Goal: Task Accomplishment & Management: Manage account settings

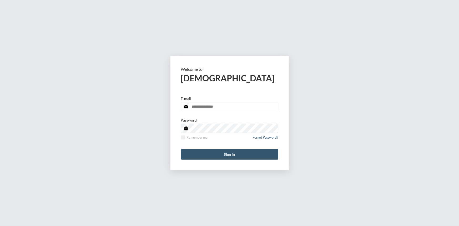
type input "**********"
click at [229, 155] on button "Sign in" at bounding box center [229, 154] width 97 height 11
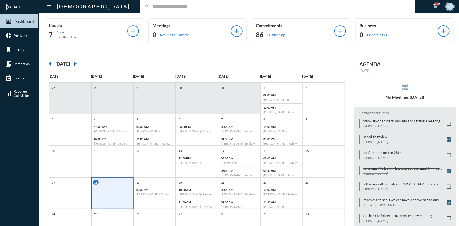
click at [150, 7] on input "text" at bounding box center [281, 6] width 262 height 4
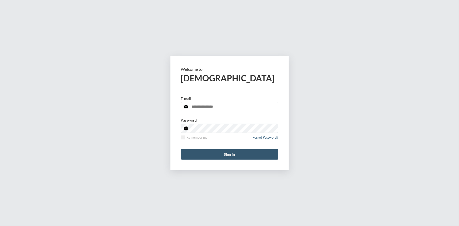
type input "**********"
click at [228, 151] on form "**********" at bounding box center [230, 113] width 118 height 114
click at [228, 151] on button "Sign in" at bounding box center [229, 154] width 97 height 11
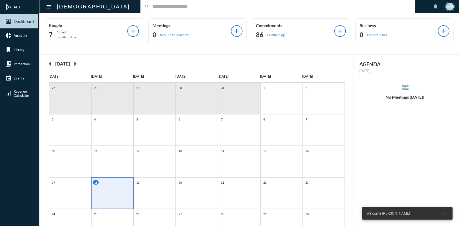
click at [150, 8] on input "text" at bounding box center [281, 6] width 262 height 4
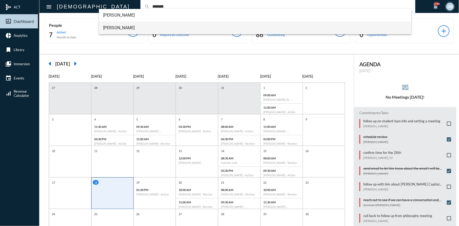
type input "*******"
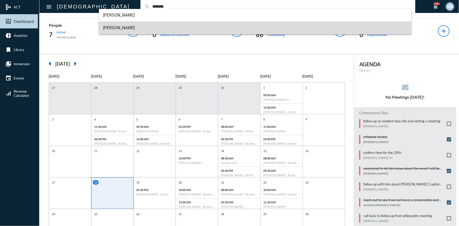
click at [112, 29] on span "Ryan Gethers" at bounding box center [255, 28] width 304 height 13
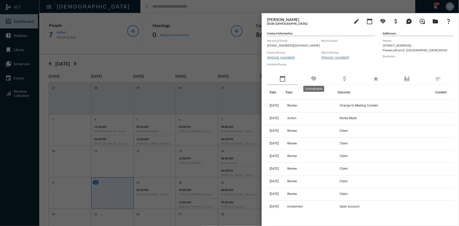
click at [314, 79] on mat-icon "handshake" at bounding box center [314, 79] width 6 height 6
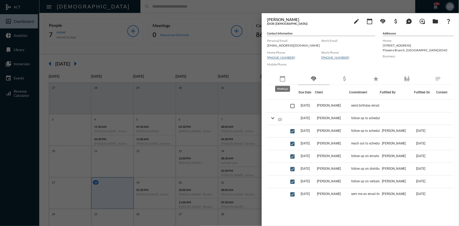
click at [282, 78] on mat-icon "calendar_today" at bounding box center [283, 79] width 6 height 6
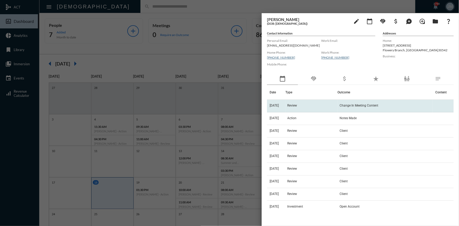
click at [297, 108] on td "Review" at bounding box center [312, 106] width 52 height 13
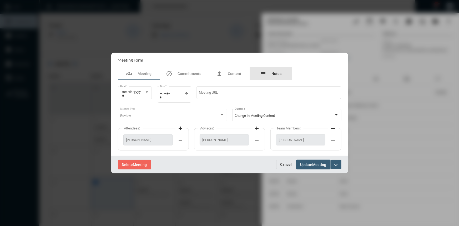
click at [277, 75] on span "Notes" at bounding box center [277, 74] width 10 height 4
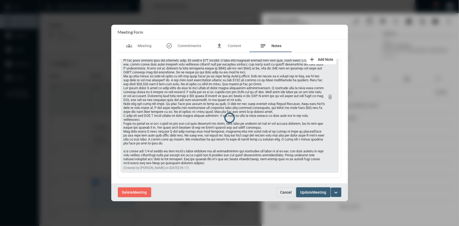
scroll to position [66, 0]
click at [287, 193] on span "Cancel" at bounding box center [287, 192] width 12 height 4
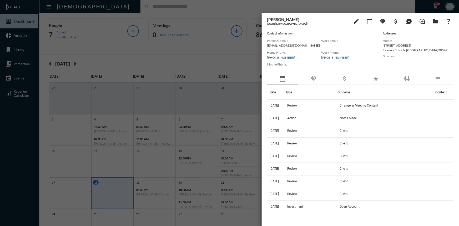
click at [190, 40] on div at bounding box center [229, 113] width 459 height 226
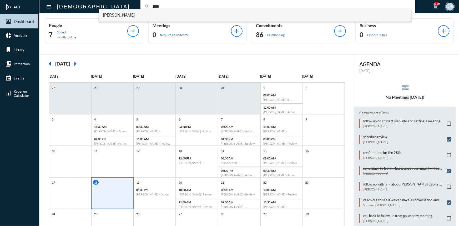
type input "****"
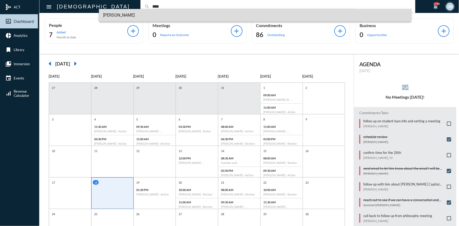
click at [116, 13] on span "Carter Reed" at bounding box center [255, 15] width 304 height 13
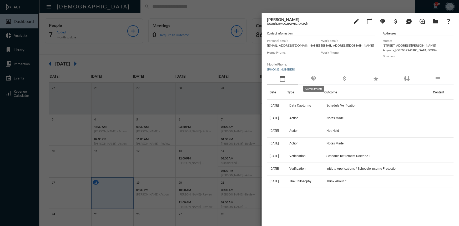
click at [313, 78] on mat-icon "handshake" at bounding box center [314, 79] width 6 height 6
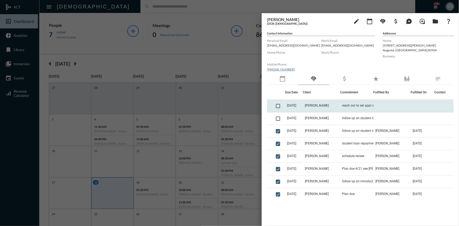
click at [357, 103] on td "reach out to set appt and see where they are at" at bounding box center [356, 106] width 33 height 13
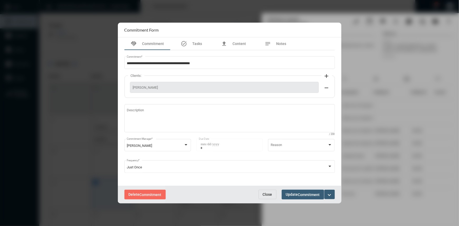
click at [137, 195] on span "Delete Commitment" at bounding box center [145, 194] width 33 height 4
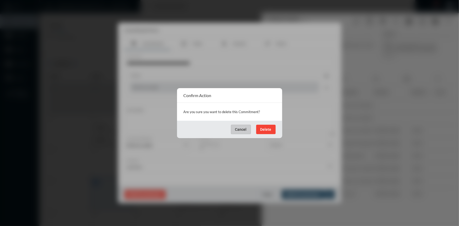
click at [264, 130] on span "Delete" at bounding box center [266, 129] width 11 height 4
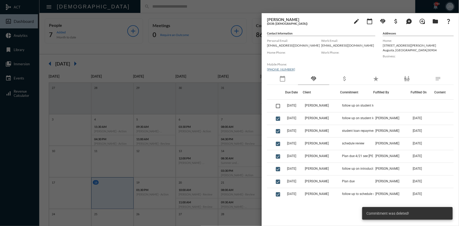
click at [247, 88] on div at bounding box center [229, 113] width 459 height 226
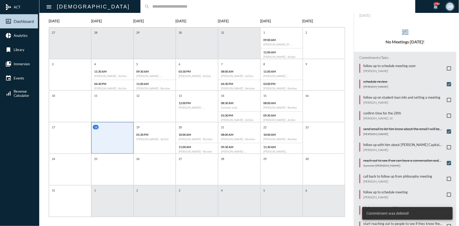
scroll to position [59, 0]
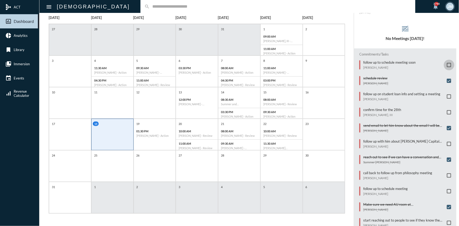
click at [449, 64] on span at bounding box center [449, 65] width 4 height 4
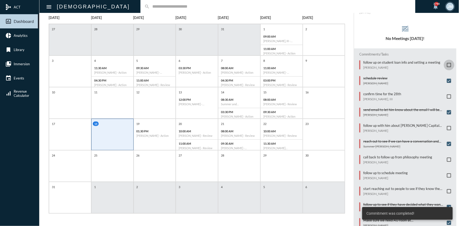
click at [447, 66] on span at bounding box center [449, 65] width 4 height 4
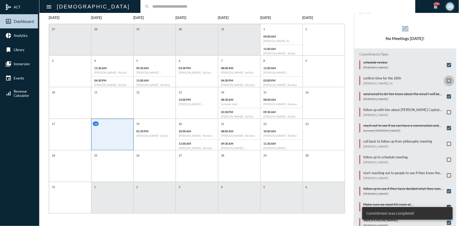
click at [447, 80] on span at bounding box center [449, 81] width 4 height 4
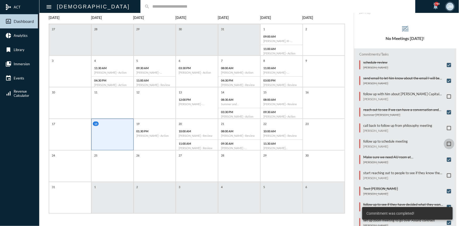
click at [448, 143] on span at bounding box center [449, 144] width 4 height 4
click at [448, 126] on span at bounding box center [449, 128] width 4 height 4
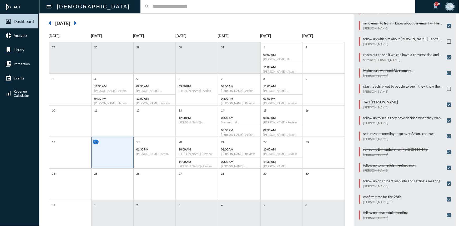
scroll to position [0, 0]
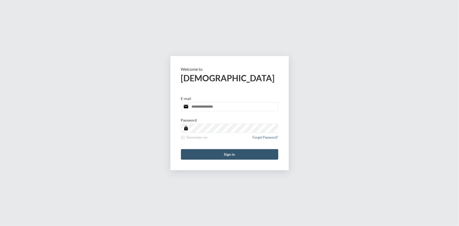
type input "**********"
click at [234, 155] on button "Sign in" at bounding box center [229, 154] width 97 height 11
type input "**********"
click at [233, 151] on button "Sign in" at bounding box center [229, 154] width 97 height 11
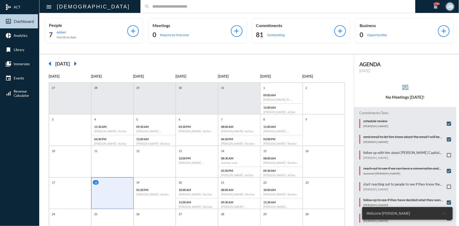
click at [150, 6] on input "text" at bounding box center [281, 6] width 262 height 4
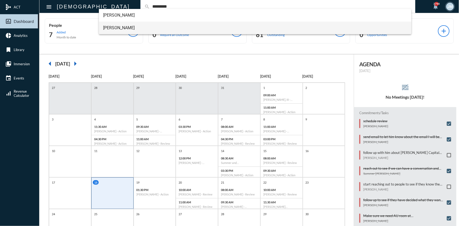
type input "*********"
click at [120, 28] on span "Sondra Lancaster" at bounding box center [255, 28] width 304 height 13
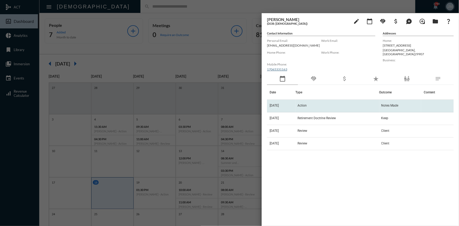
click at [307, 105] on span "Action" at bounding box center [302, 106] width 9 height 4
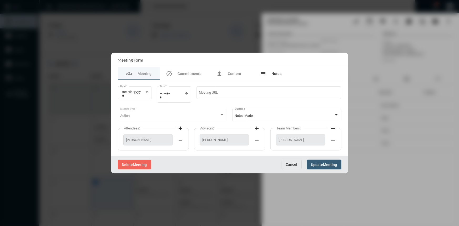
click at [274, 73] on span "Notes" at bounding box center [277, 74] width 10 height 4
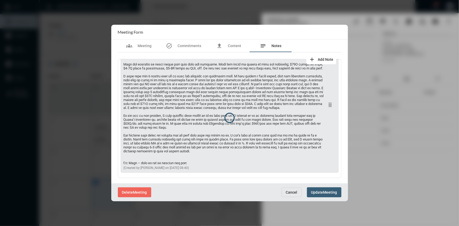
scroll to position [40, 0]
click at [288, 195] on button "Cancel" at bounding box center [292, 192] width 20 height 9
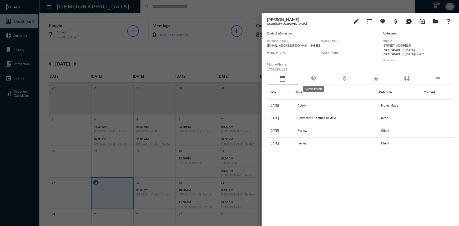
click at [313, 78] on mat-icon "handshake" at bounding box center [314, 79] width 6 height 6
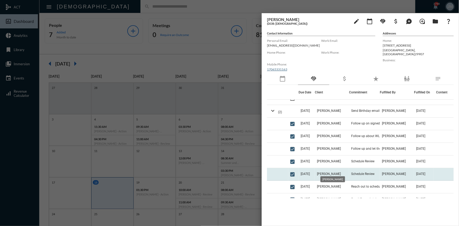
scroll to position [24, 0]
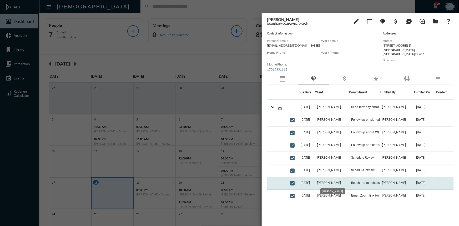
click at [334, 182] on span "Sondra Lancaster" at bounding box center [329, 183] width 24 height 4
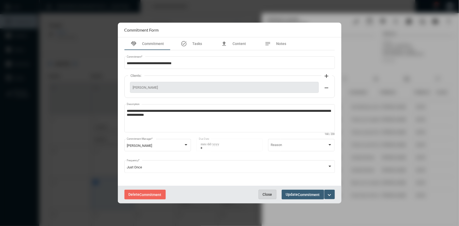
click at [269, 196] on span "Close" at bounding box center [267, 194] width 9 height 4
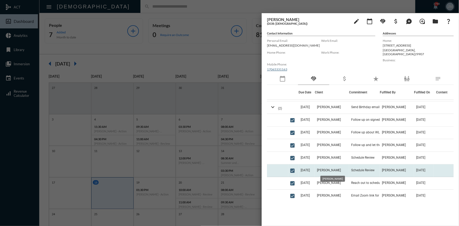
click at [335, 172] on mat-tooltip-component "Sondra Lancaster" at bounding box center [333, 178] width 32 height 13
click at [335, 169] on span "Sondra Lancaster" at bounding box center [329, 170] width 24 height 4
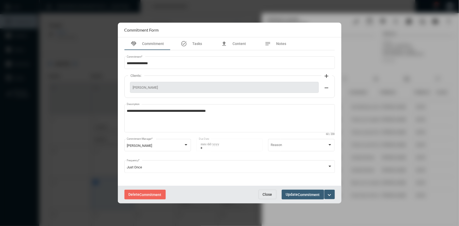
click at [268, 195] on span "Close" at bounding box center [267, 194] width 9 height 4
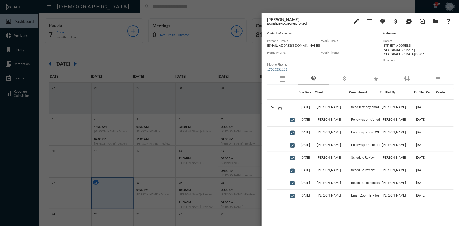
click at [219, 38] on div at bounding box center [229, 113] width 459 height 226
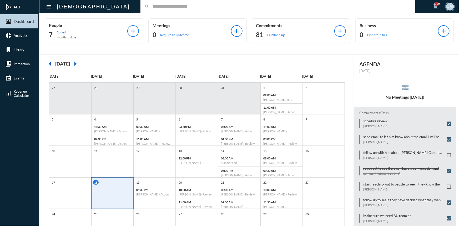
click at [150, 5] on input "text" at bounding box center [281, 6] width 262 height 4
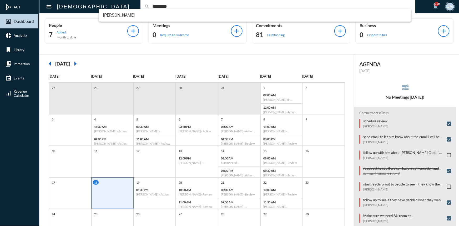
scroll to position [0, 0]
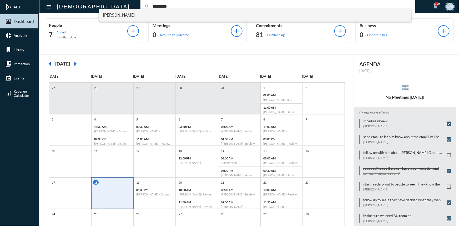
type input "*********"
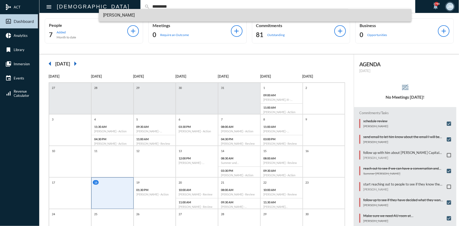
click at [113, 15] on span "Brian Lancaster" at bounding box center [255, 15] width 304 height 13
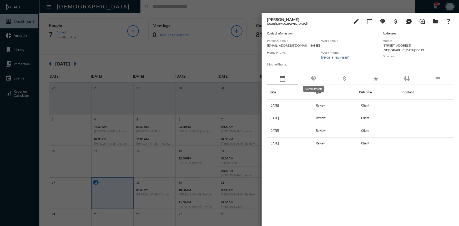
click at [315, 78] on mat-icon "handshake" at bounding box center [314, 79] width 6 height 6
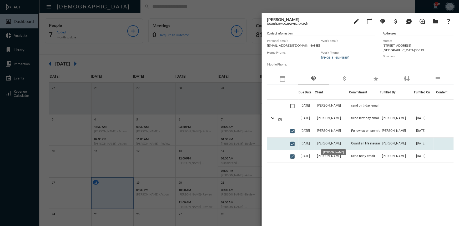
click at [339, 143] on span "Brian Lancaster" at bounding box center [329, 144] width 24 height 4
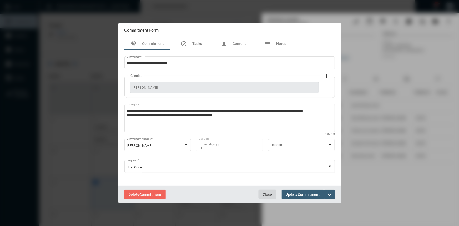
click at [268, 197] on button "Close" at bounding box center [268, 194] width 18 height 9
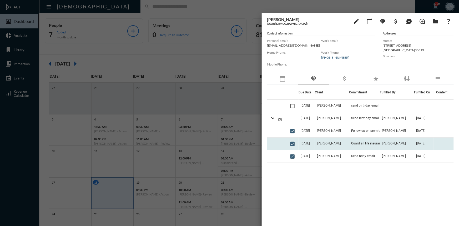
click at [309, 144] on span "9/13/24" at bounding box center [305, 144] width 9 height 4
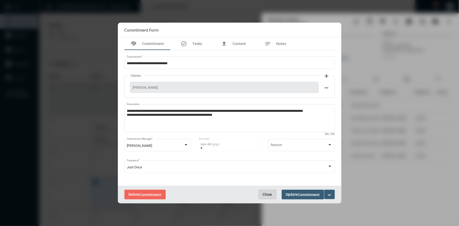
drag, startPoint x: 264, startPoint y: 191, endPoint x: 269, endPoint y: 187, distance: 6.1
click at [264, 190] on button "Close" at bounding box center [268, 194] width 18 height 9
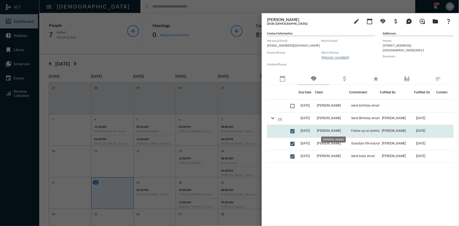
click at [326, 131] on span "Brian Lancaster" at bounding box center [329, 131] width 24 height 4
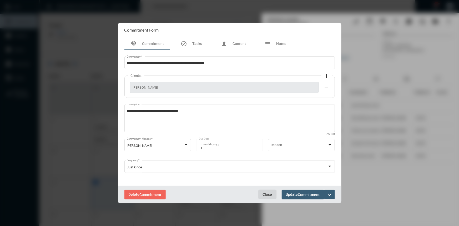
click at [270, 192] on button "Close" at bounding box center [268, 194] width 18 height 9
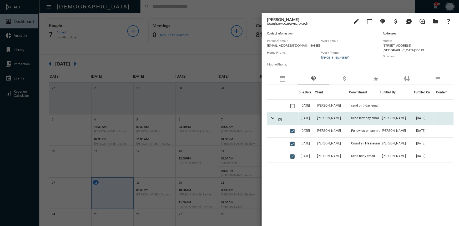
click at [325, 115] on td "Brian Lancaster" at bounding box center [332, 118] width 34 height 13
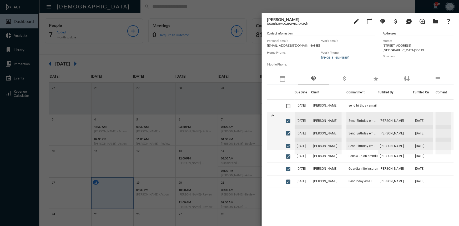
click at [221, 64] on div at bounding box center [229, 113] width 459 height 226
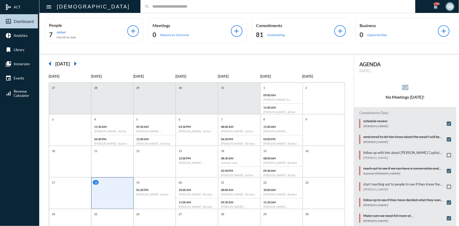
click at [150, 5] on input "text" at bounding box center [281, 6] width 262 height 4
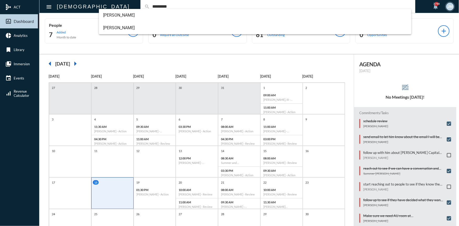
type input "*********"
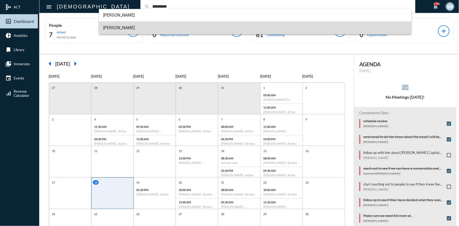
click at [113, 26] on span "Sondra Lancaster" at bounding box center [255, 28] width 304 height 13
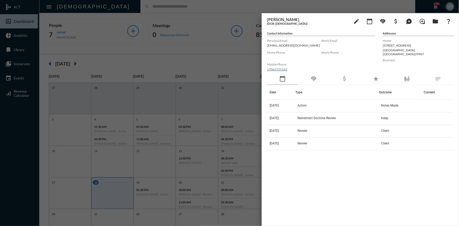
click at [315, 75] on div "handshake" at bounding box center [313, 79] width 31 height 12
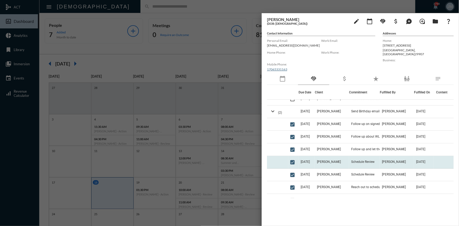
scroll to position [24, 0]
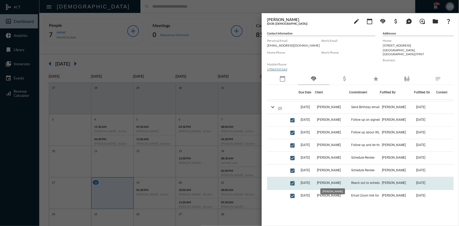
click at [324, 182] on span "Sondra Lancaster" at bounding box center [329, 183] width 24 height 4
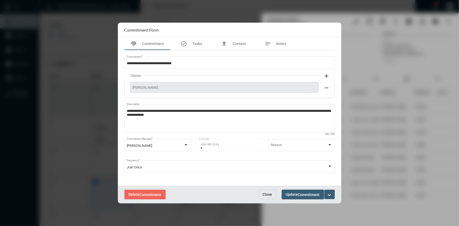
click at [263, 190] on div "Delete Commitment Close Update Commitment expand_more" at bounding box center [230, 195] width 224 height 18
drag, startPoint x: 268, startPoint y: 192, endPoint x: 275, endPoint y: 189, distance: 7.8
click at [269, 191] on button "Close" at bounding box center [268, 194] width 18 height 9
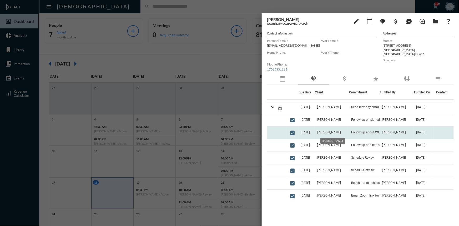
click at [336, 133] on span "Sondra Lancaster" at bounding box center [329, 133] width 24 height 4
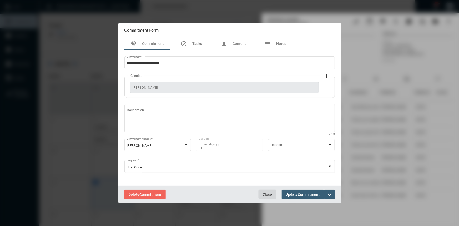
click at [272, 193] on button "Close" at bounding box center [268, 194] width 18 height 9
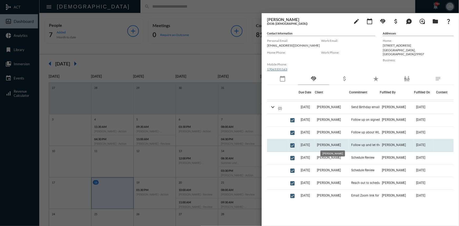
click at [333, 145] on span "Sondra Lancaster" at bounding box center [329, 145] width 24 height 4
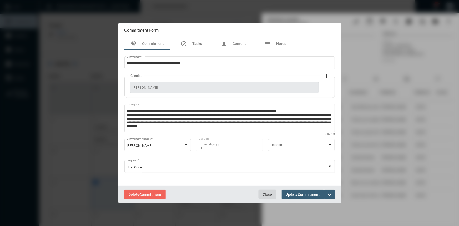
click at [270, 197] on span "Close" at bounding box center [267, 194] width 9 height 4
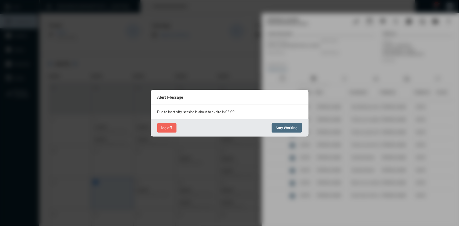
click at [278, 127] on span "Stay Working" at bounding box center [287, 128] width 22 height 4
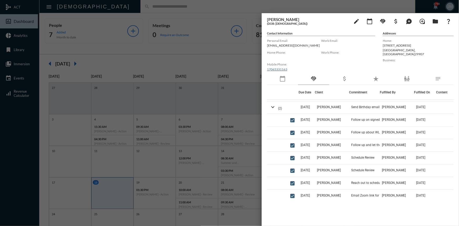
click at [202, 74] on div at bounding box center [229, 113] width 459 height 226
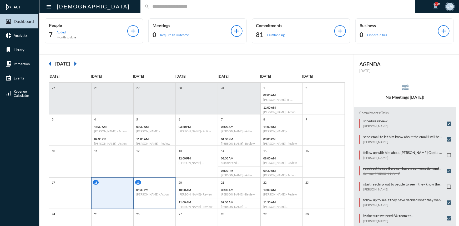
click at [145, 182] on div "19" at bounding box center [155, 182] width 41 height 4
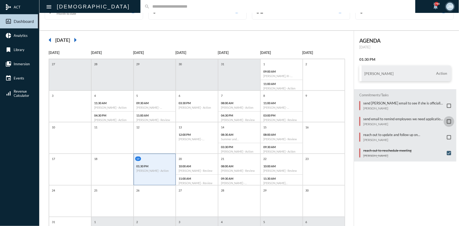
click at [449, 121] on span at bounding box center [449, 122] width 4 height 4
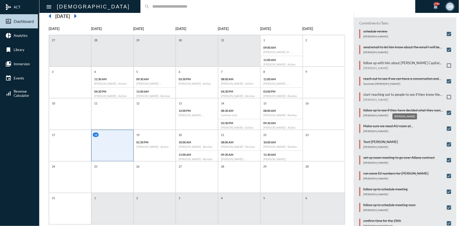
scroll to position [48, 0]
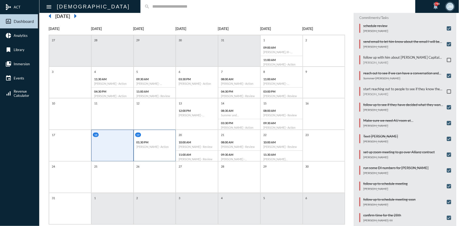
click at [148, 141] on p "01:30 PM" at bounding box center [155, 142] width 37 height 3
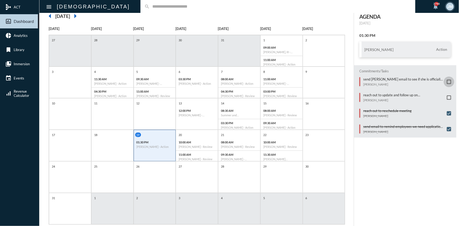
click at [449, 80] on span at bounding box center [449, 82] width 4 height 4
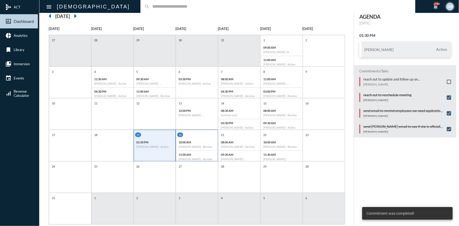
click at [200, 131] on div "20 10:00 AM [PERSON_NAME] - Review 11:00 AM [PERSON_NAME] - Review" at bounding box center [197, 146] width 42 height 32
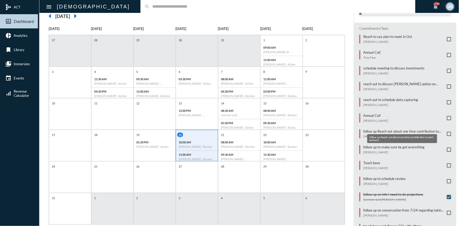
scroll to position [143, 0]
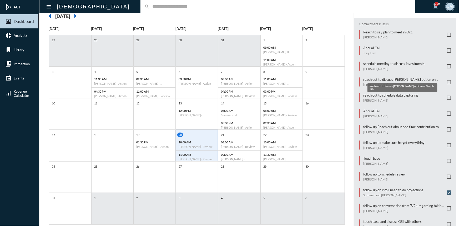
click at [394, 77] on p "reach out to discuss [PERSON_NAME] option on Simple IRA" at bounding box center [404, 79] width 81 height 4
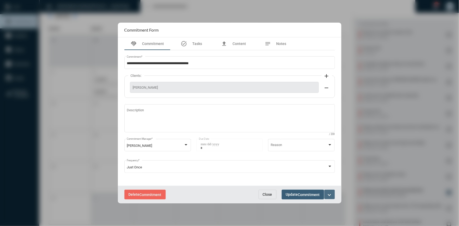
click at [329, 193] on mat-icon "expand_more" at bounding box center [330, 195] width 6 height 6
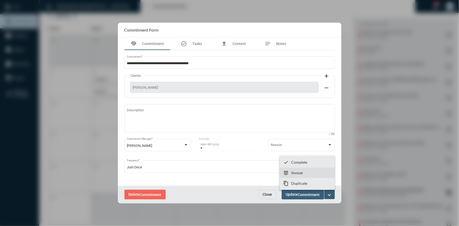
click at [297, 171] on p "Snooze" at bounding box center [297, 173] width 12 height 4
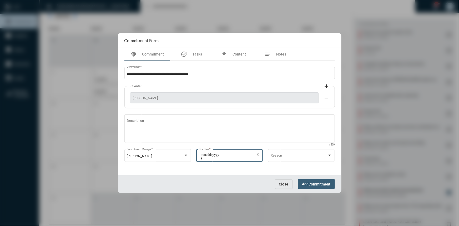
click at [259, 155] on input "**********" at bounding box center [231, 156] width 60 height 7
type input "**********"
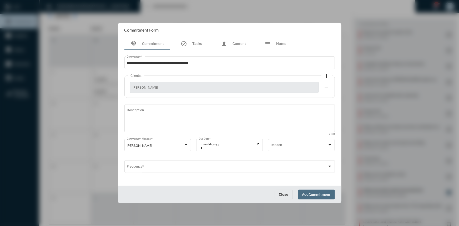
click at [308, 196] on span "Add Commitment" at bounding box center [316, 194] width 28 height 4
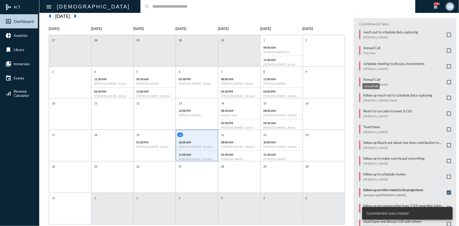
click at [371, 78] on p "Annual Call" at bounding box center [376, 79] width 25 height 4
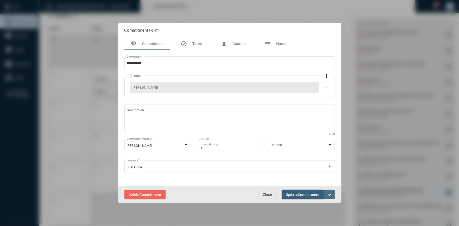
click at [330, 192] on mat-icon "expand_more" at bounding box center [330, 195] width 6 height 6
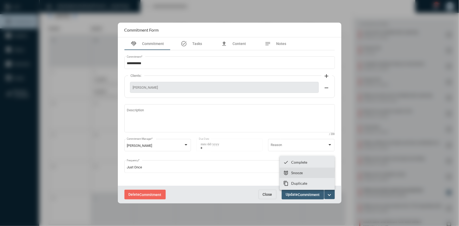
click at [300, 173] on p "Snooze" at bounding box center [297, 173] width 12 height 4
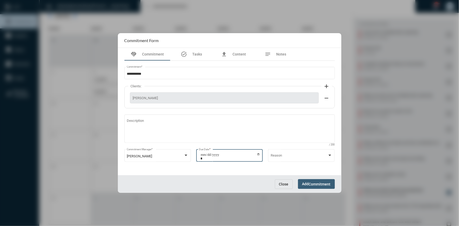
click at [259, 153] on input "**********" at bounding box center [231, 156] width 60 height 7
type input "**********"
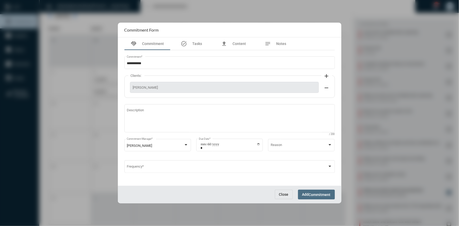
click at [314, 193] on span "Commitment" at bounding box center [320, 195] width 22 height 4
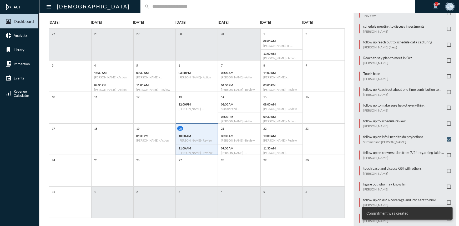
scroll to position [59, 0]
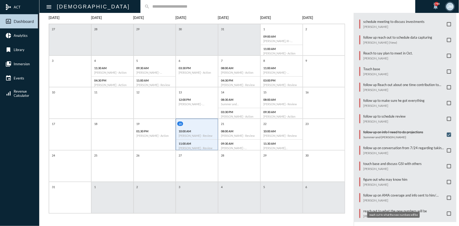
click at [387, 209] on p "reach out to what the new numbers will be" at bounding box center [396, 211] width 64 height 4
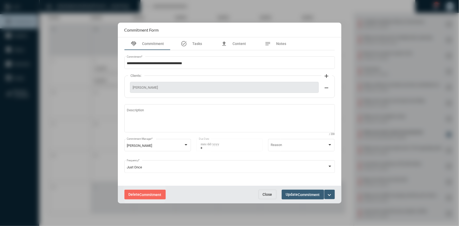
click at [145, 193] on span "Commitment" at bounding box center [151, 195] width 22 height 4
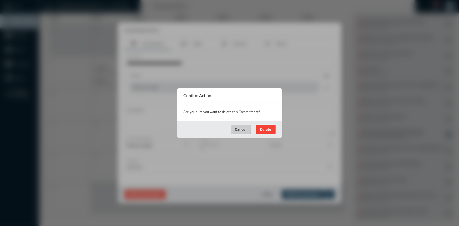
click at [265, 129] on span "Delete" at bounding box center [266, 129] width 11 height 4
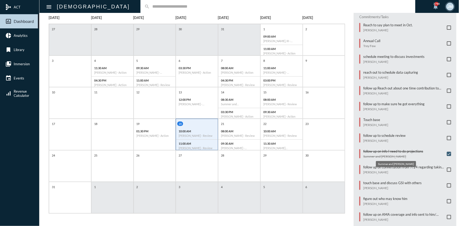
scroll to position [135, 0]
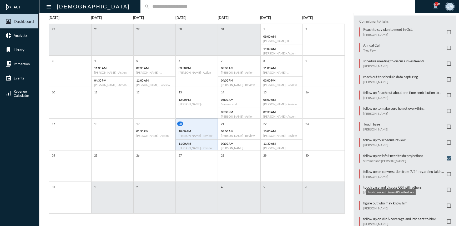
click at [373, 185] on p "touch base and discuss GSI with others" at bounding box center [393, 187] width 58 height 4
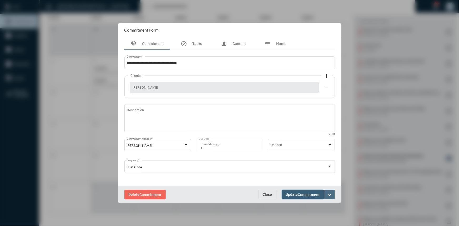
click at [330, 192] on mat-icon "expand_more" at bounding box center [330, 195] width 6 height 6
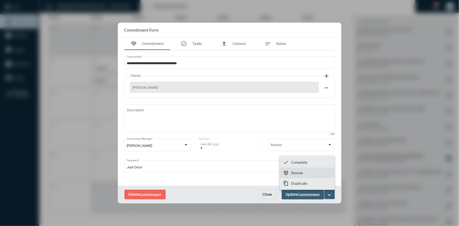
click at [295, 174] on p "Snooze" at bounding box center [297, 173] width 12 height 4
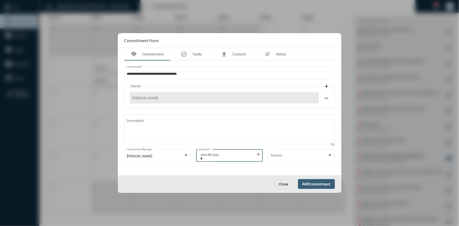
click at [260, 153] on input "**********" at bounding box center [231, 156] width 60 height 7
type input "**********"
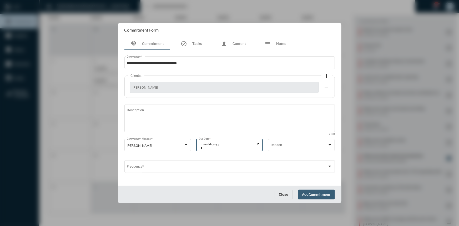
click at [316, 197] on button "Add Commitment" at bounding box center [316, 195] width 37 height 10
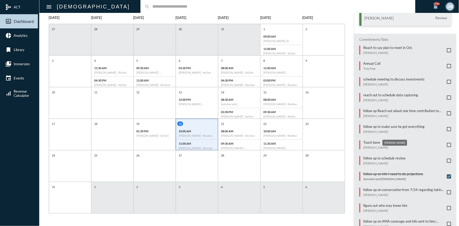
scroll to position [143, 0]
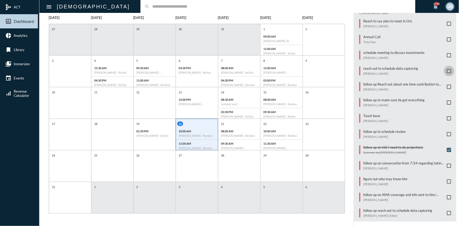
click at [448, 69] on span at bounding box center [449, 71] width 4 height 4
